Goal: Information Seeking & Learning: Learn about a topic

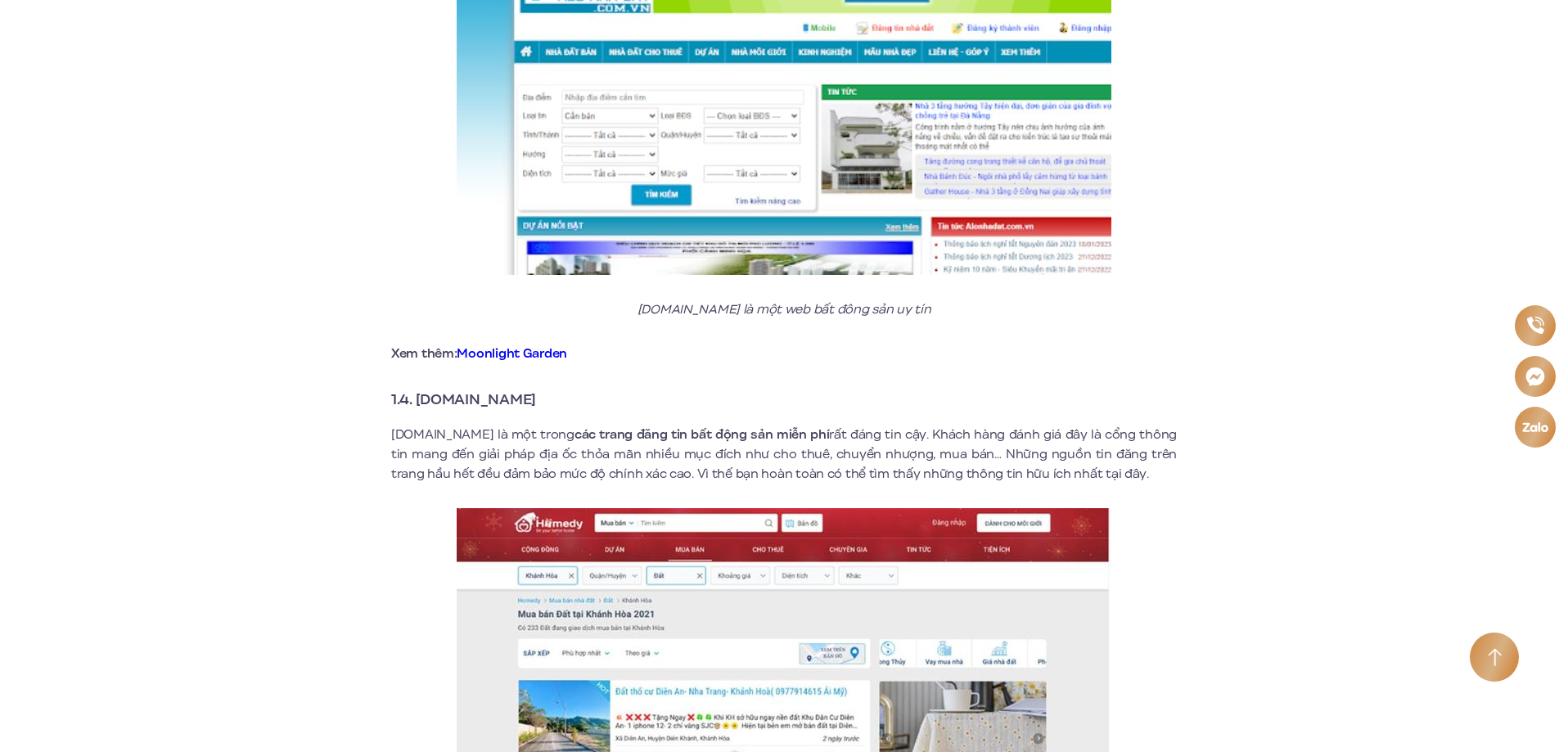
scroll to position [2374, 0]
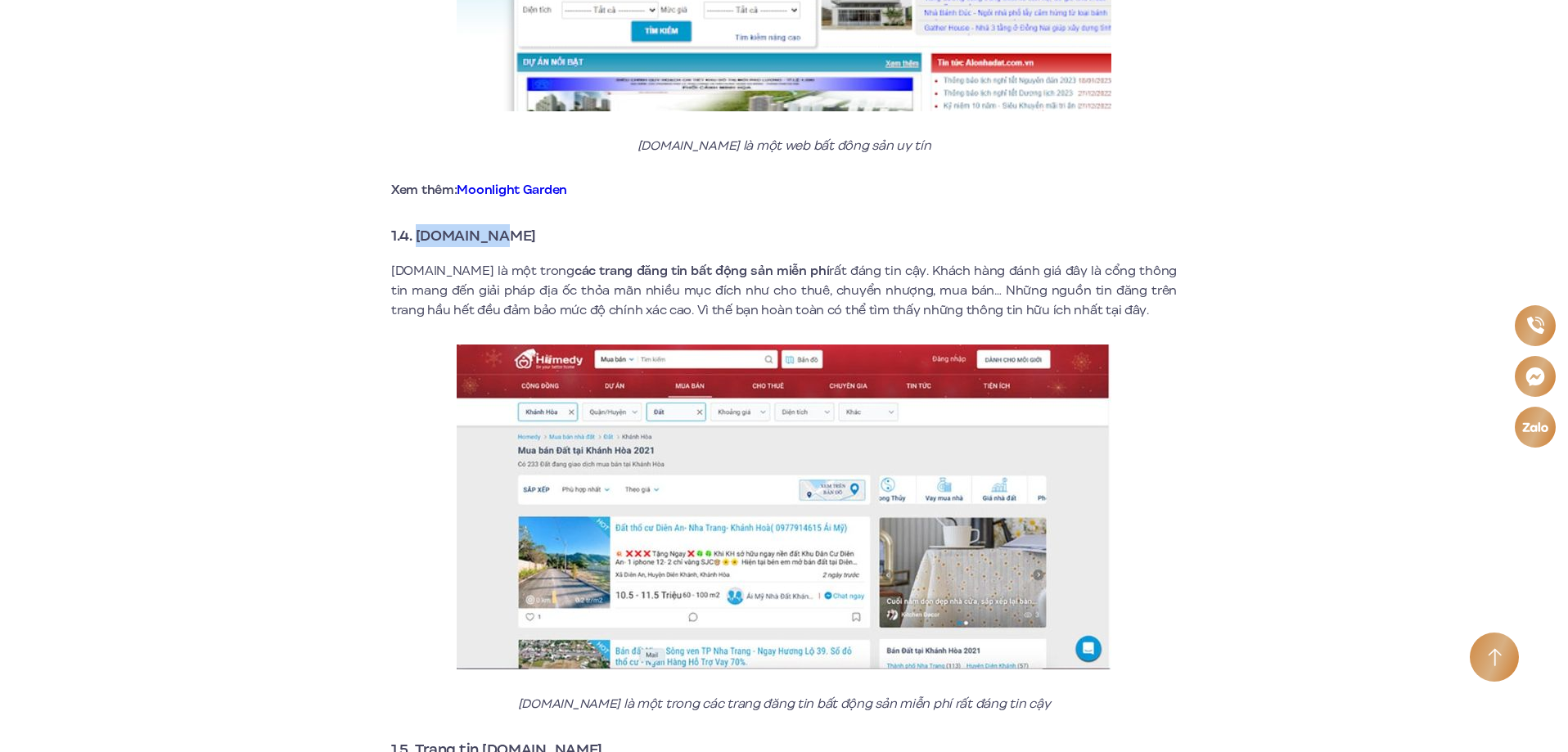
drag, startPoint x: 521, startPoint y: 222, endPoint x: 416, endPoint y: 213, distance: 105.4
click at [416, 224] on h3 "1.4. [DOMAIN_NAME]" at bounding box center [784, 236] width 786 height 23
copy strong "[DOMAIN_NAME]"
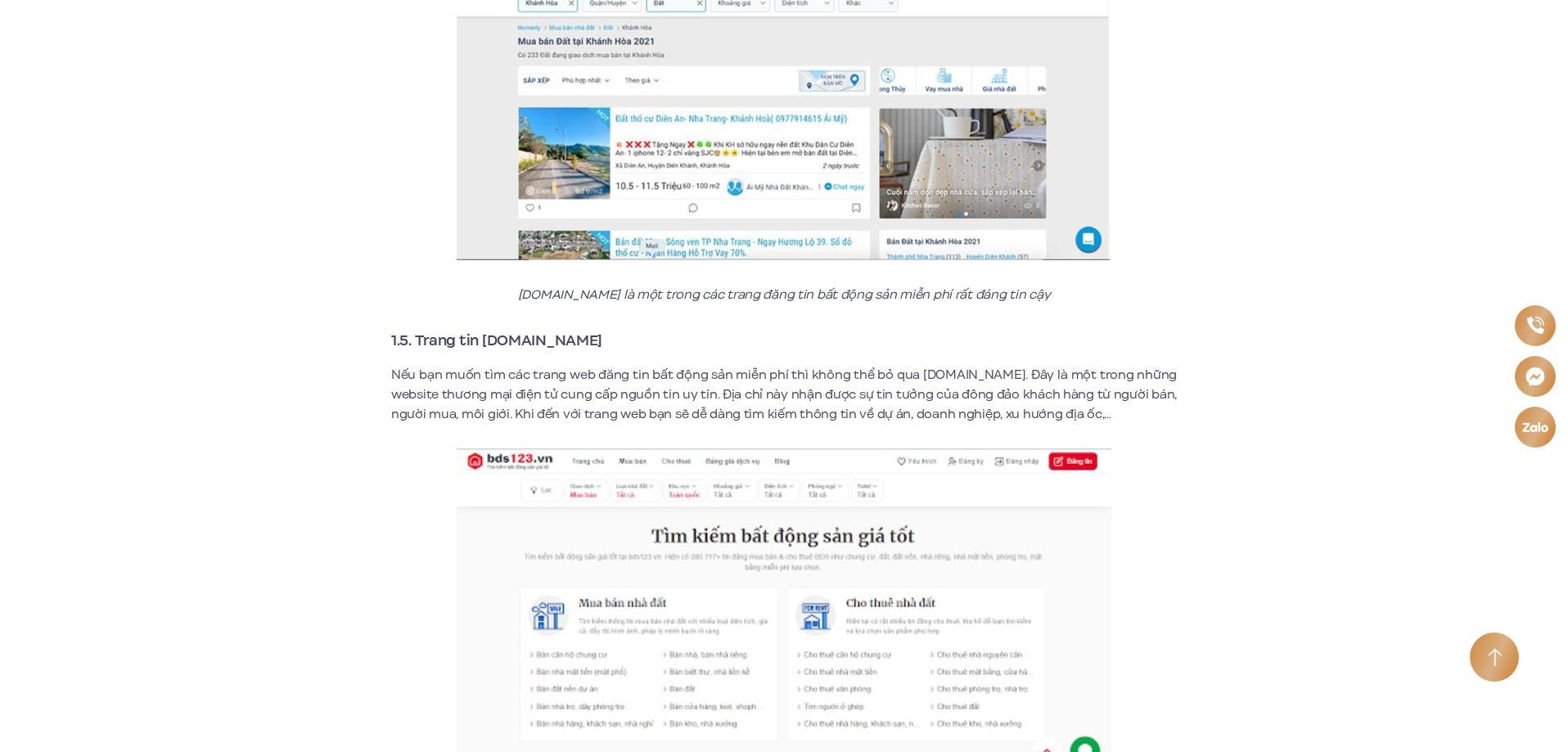
scroll to position [2865, 0]
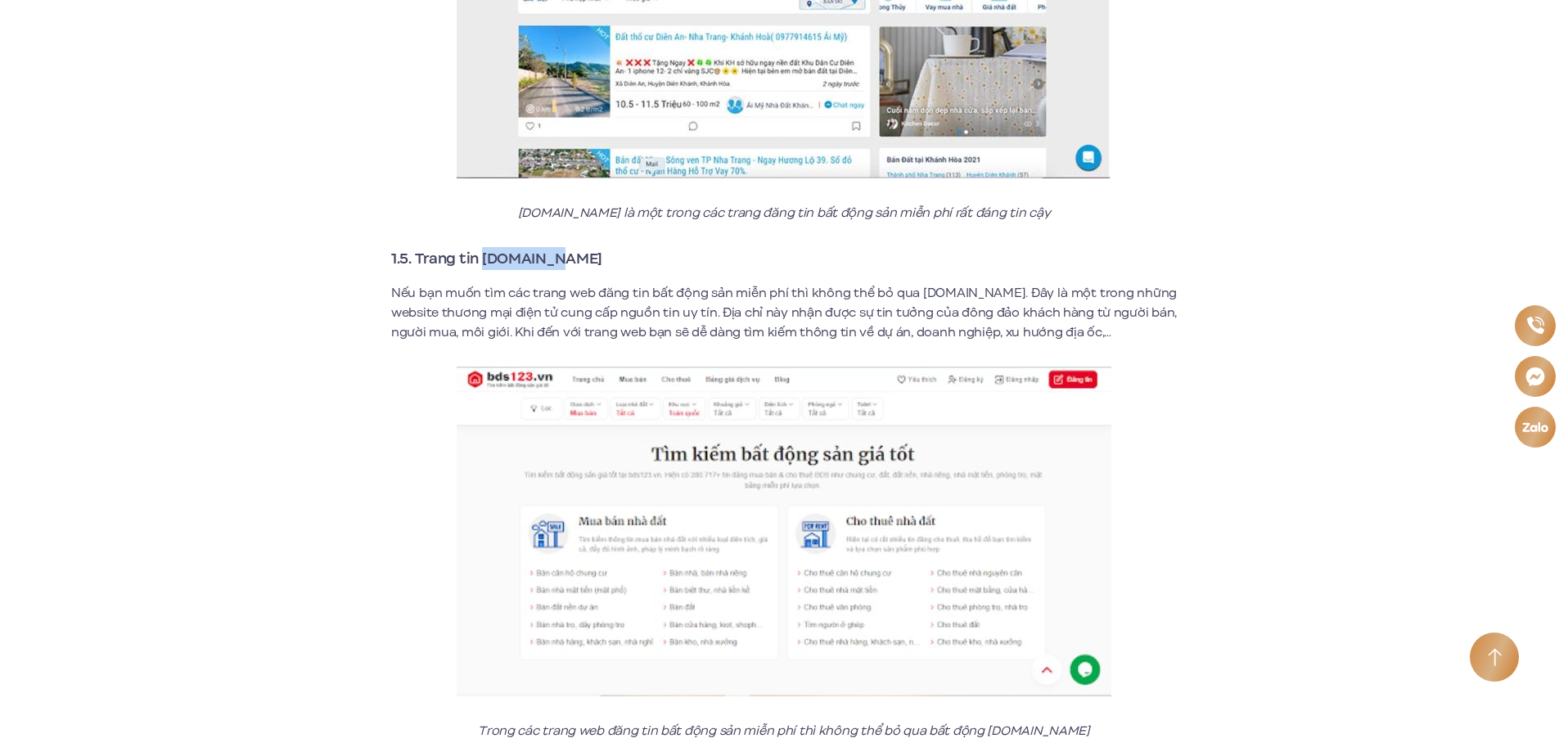
drag, startPoint x: 565, startPoint y: 232, endPoint x: 485, endPoint y: 239, distance: 80.3
click at [485, 248] on h3 "1.5. Trang tin [DOMAIN_NAME]" at bounding box center [784, 259] width 786 height 23
copy strong "[DOMAIN_NAME]"
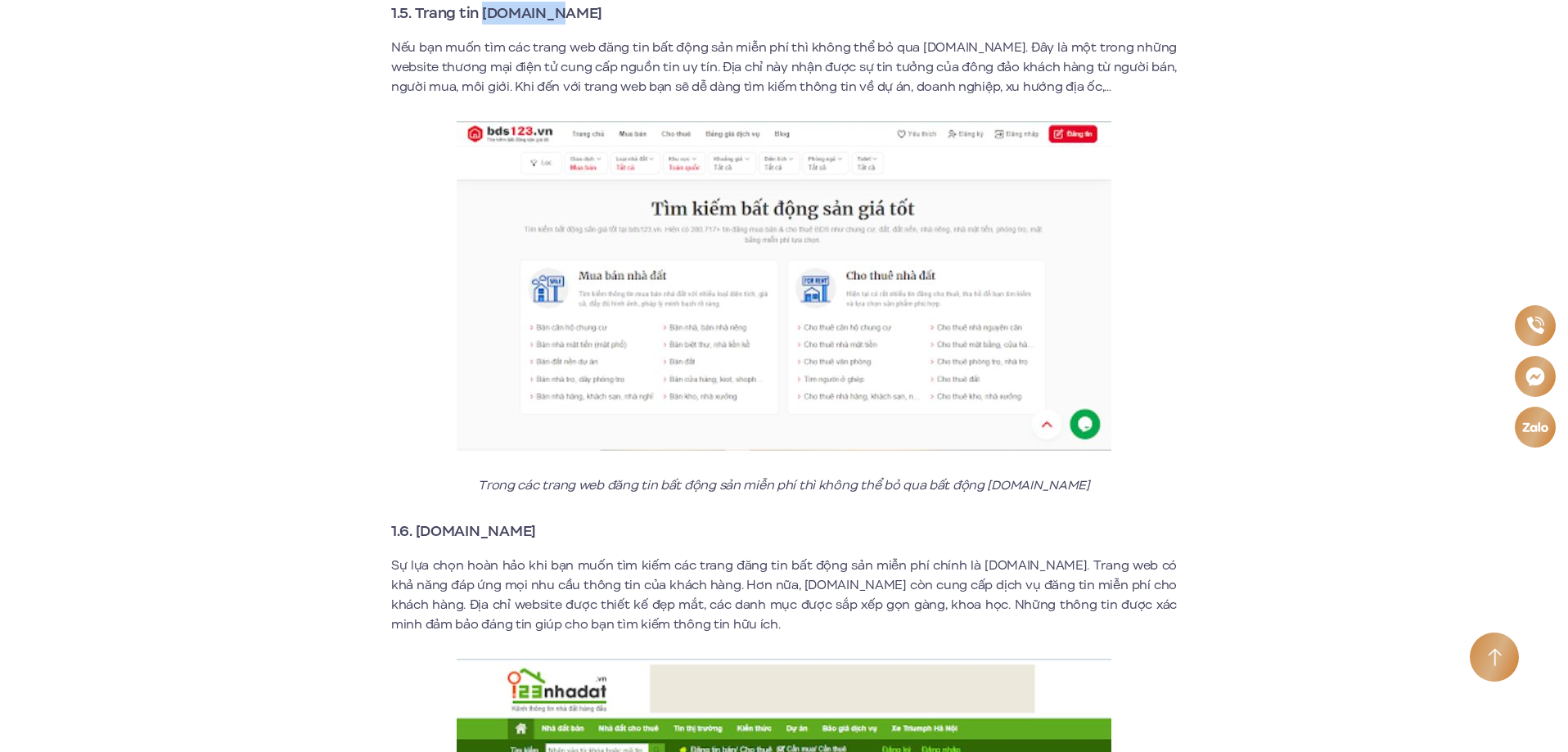
scroll to position [3356, 0]
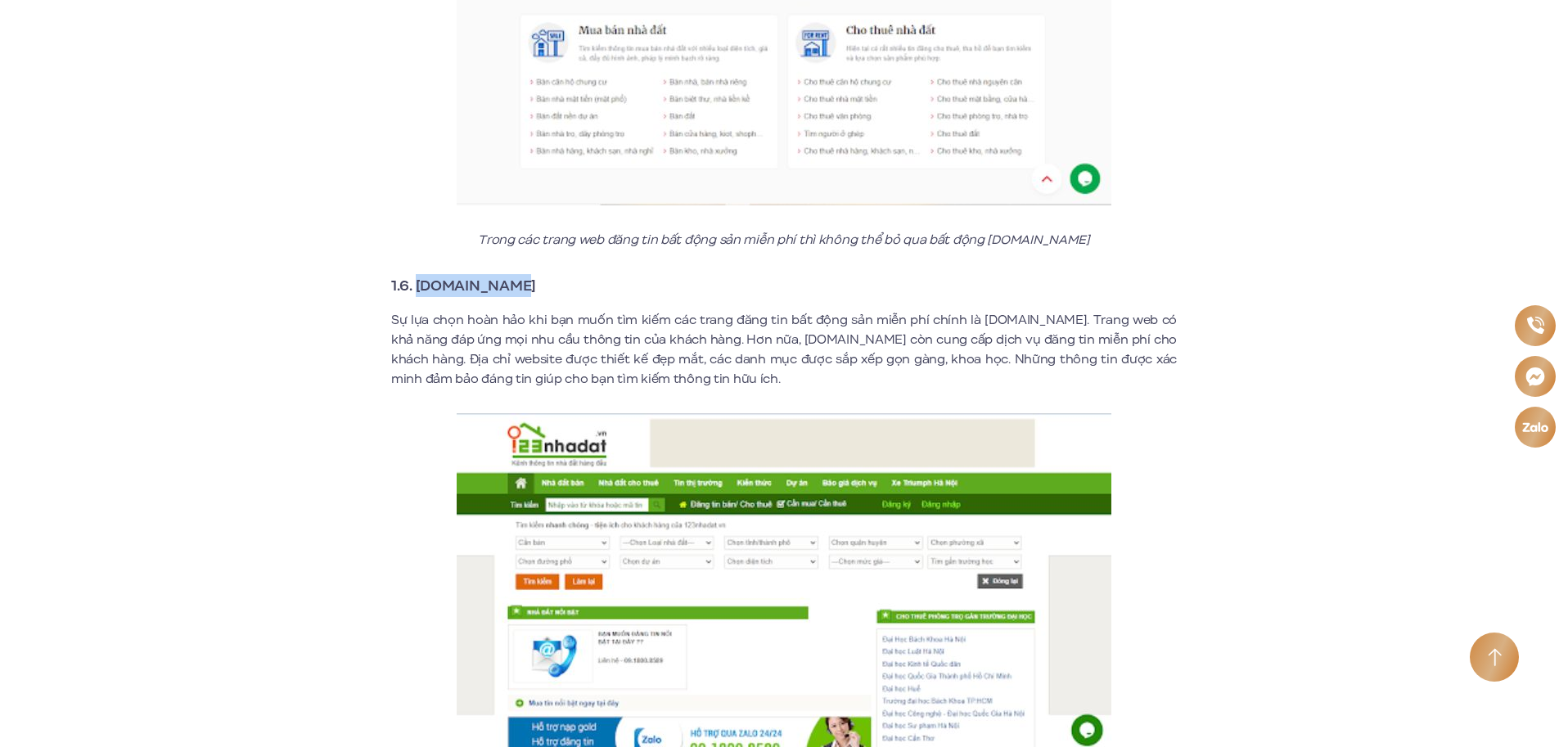
drag, startPoint x: 501, startPoint y: 269, endPoint x: 416, endPoint y: 273, distance: 85.1
click at [416, 274] on h3 "1.6. [DOMAIN_NAME]" at bounding box center [784, 285] width 786 height 23
copy strong "[DOMAIN_NAME]"
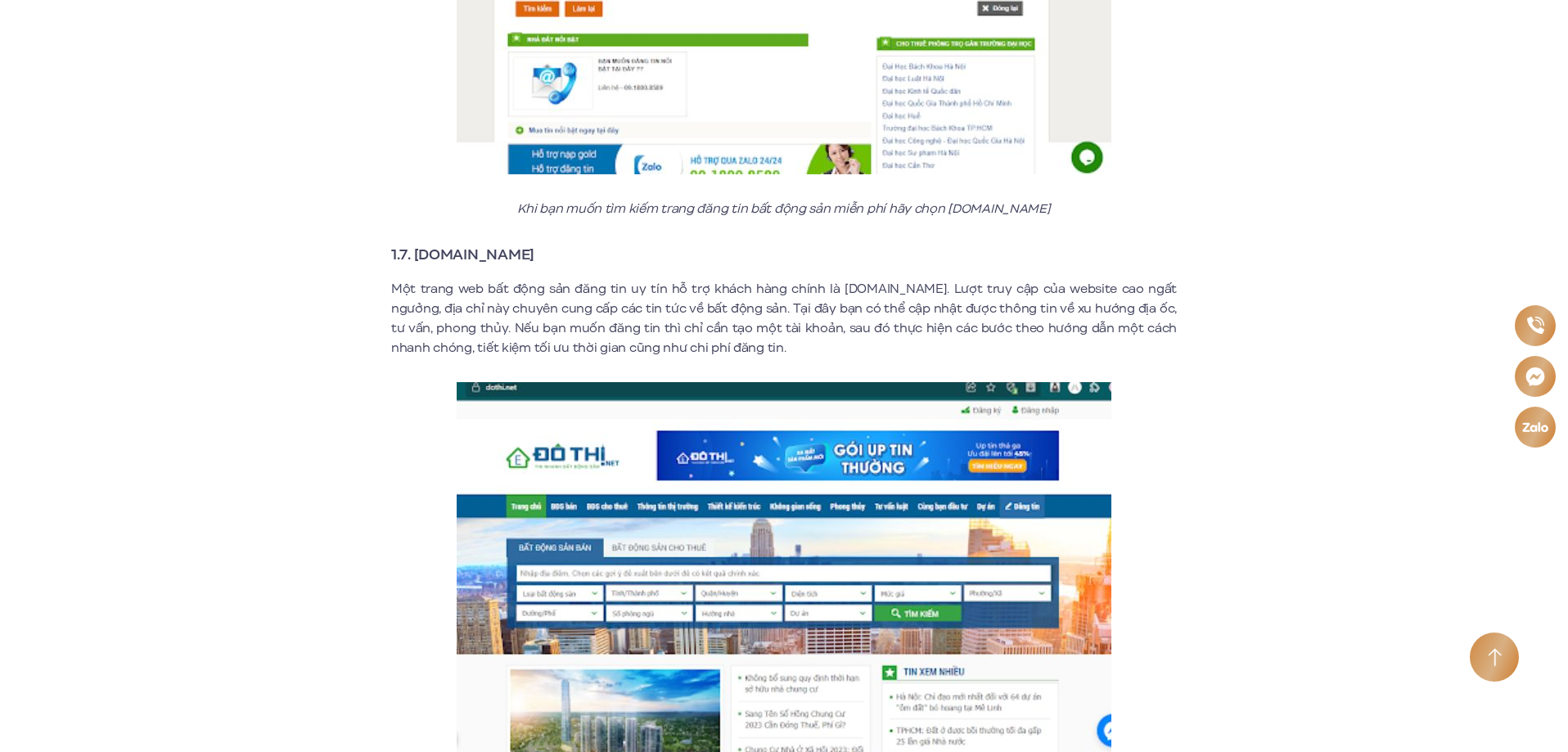
scroll to position [4011, 0]
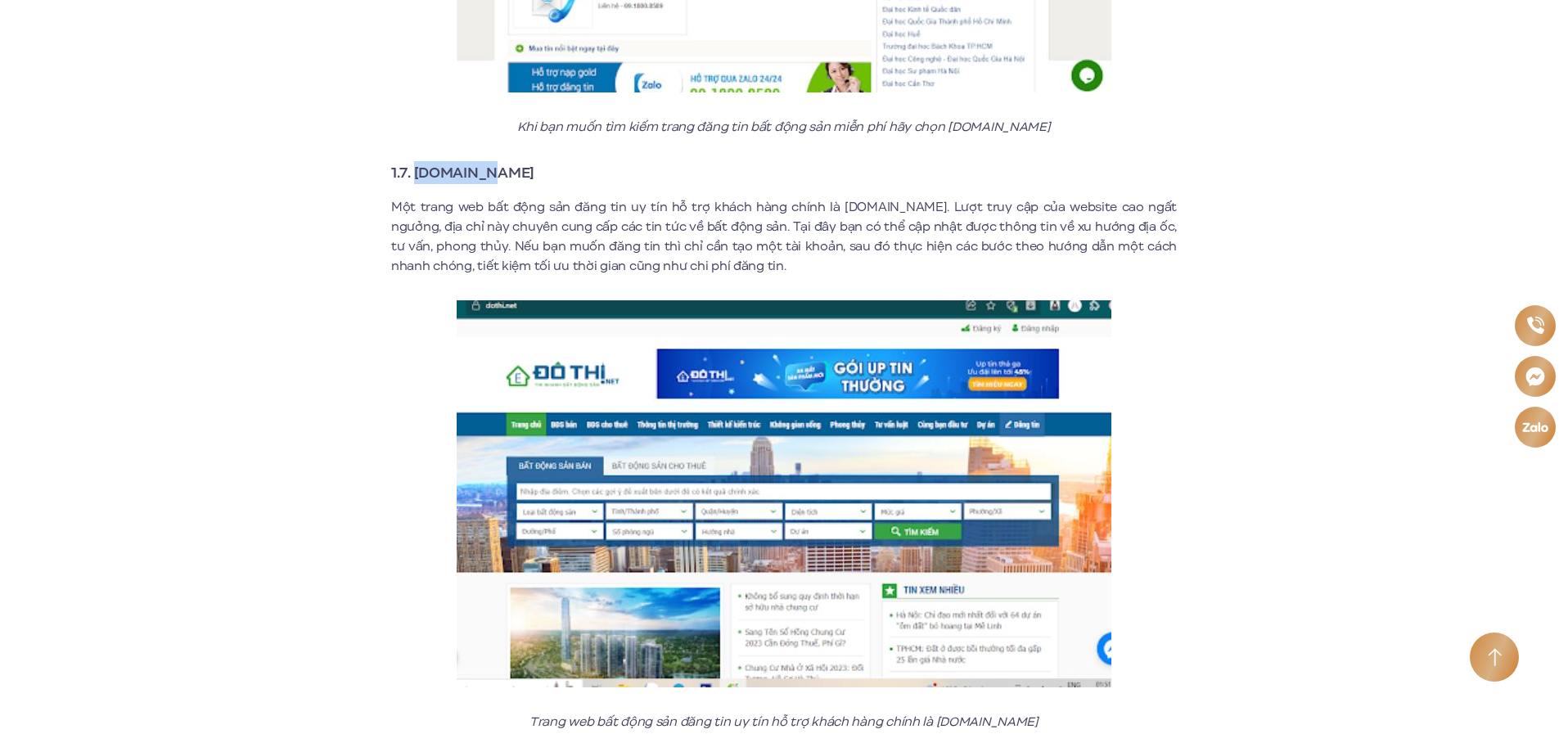
drag, startPoint x: 519, startPoint y: 154, endPoint x: 419, endPoint y: 162, distance: 100.3
click at [419, 162] on h3 "1.7. [DOMAIN_NAME]" at bounding box center [784, 173] width 786 height 23
copy strong "[DOMAIN_NAME]"
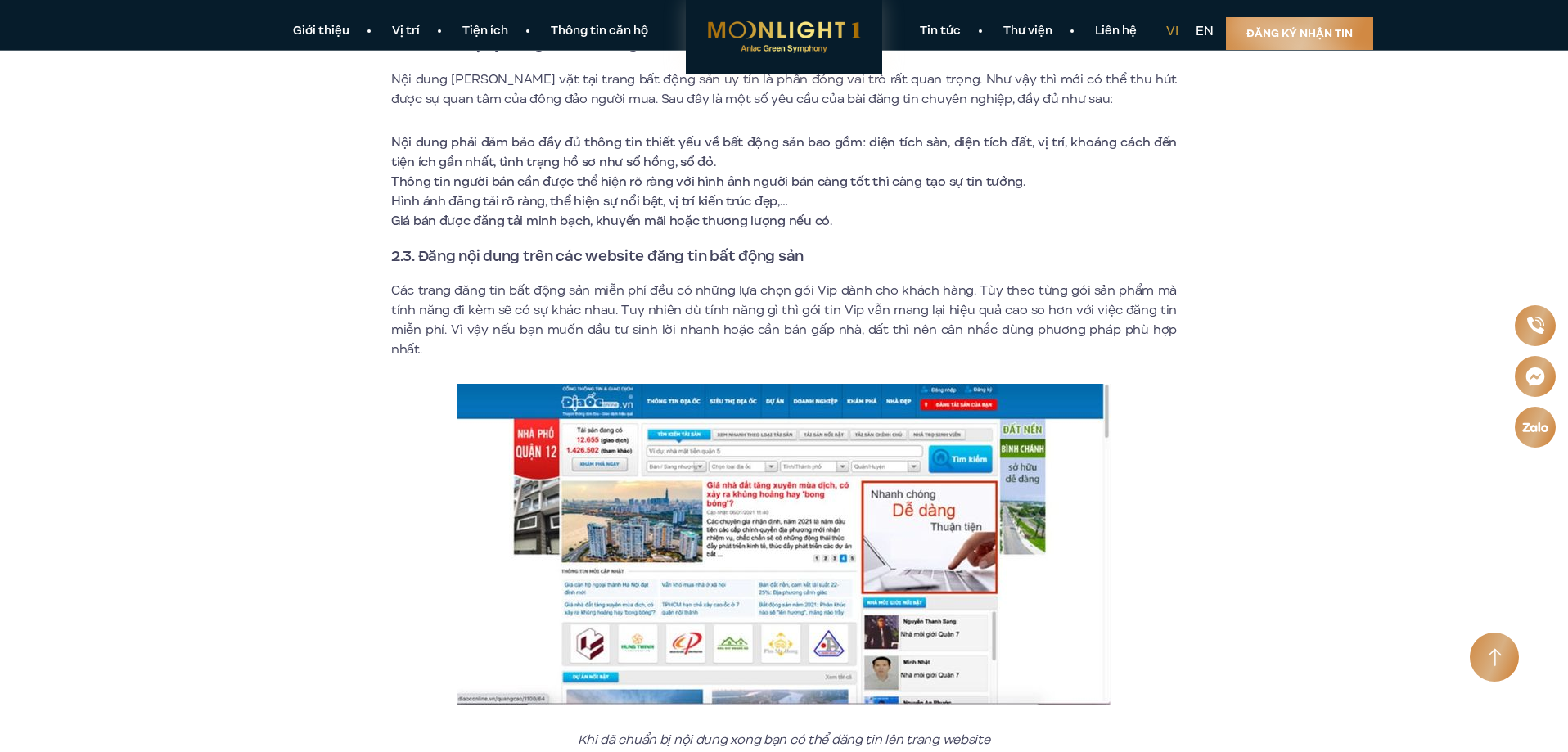
scroll to position [6958, 0]
